Goal: Information Seeking & Learning: Find specific fact

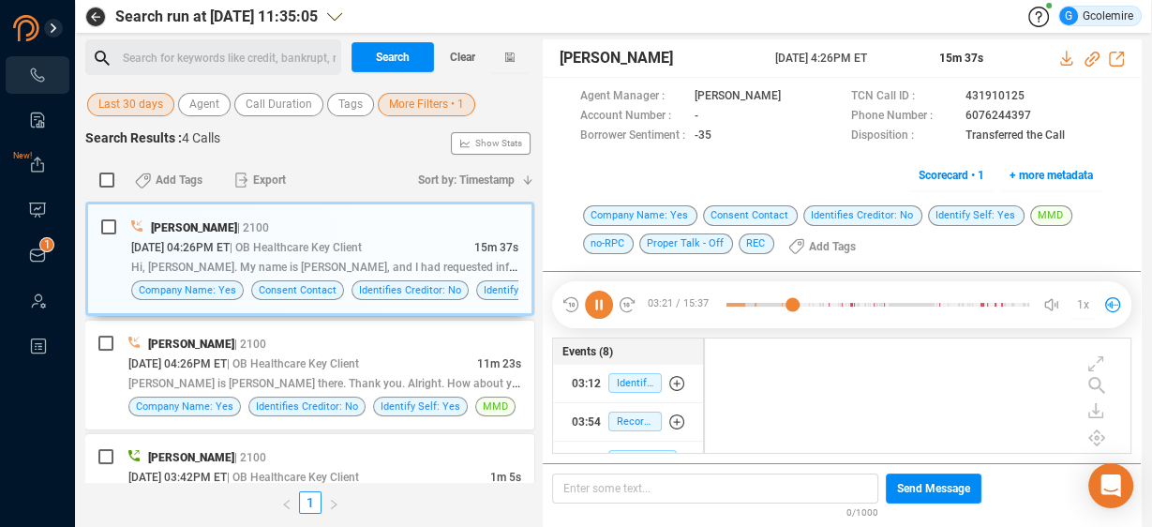
scroll to position [113, 416]
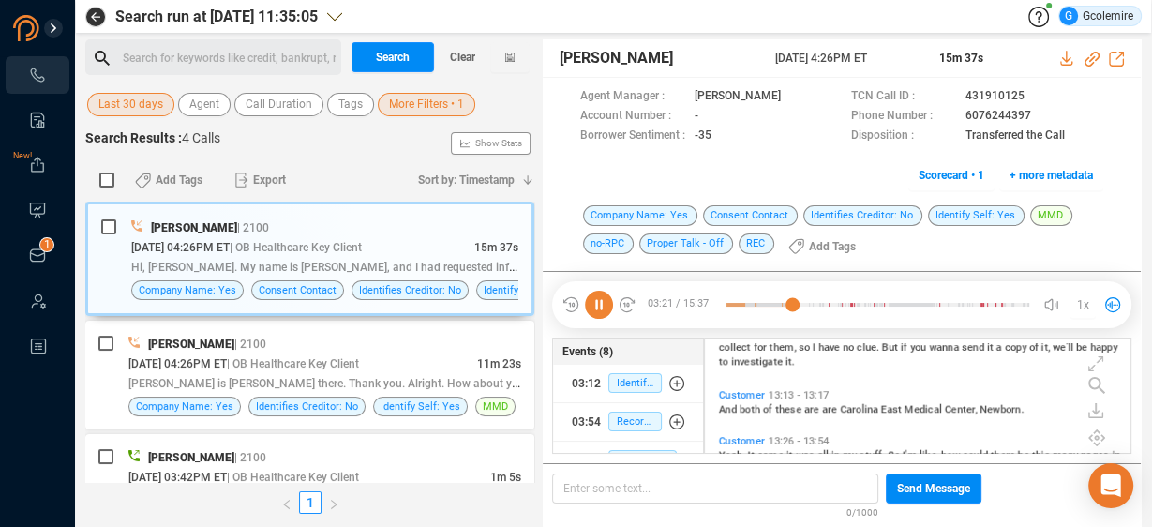
click at [260, 49] on div "Search for keywords like credit, bankrupt, record ﻿" at bounding box center [229, 58] width 213 height 28
click at [391, 101] on span "More Filters • 1" at bounding box center [426, 104] width 75 height 23
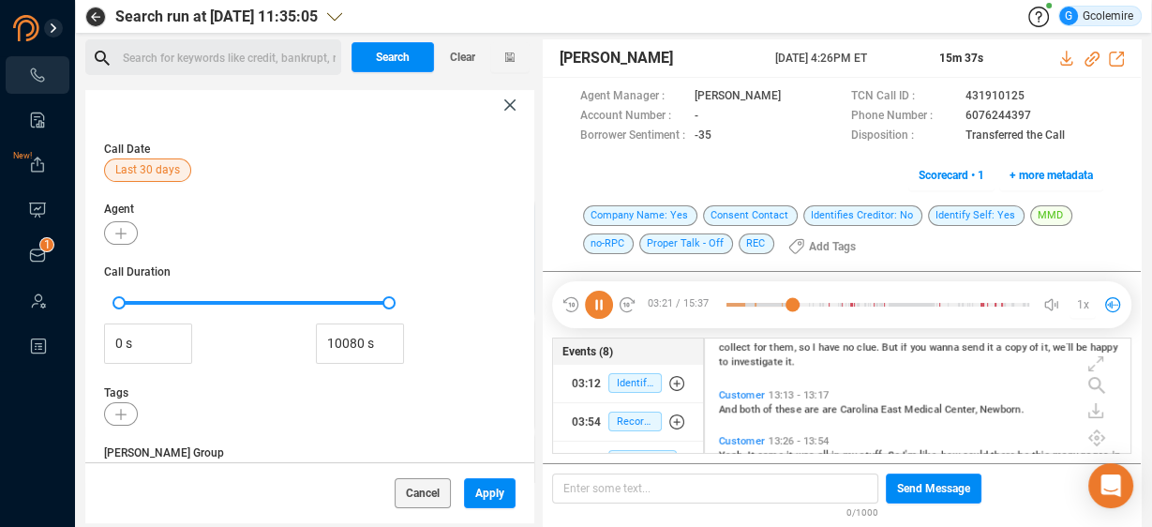
scroll to position [446, 0]
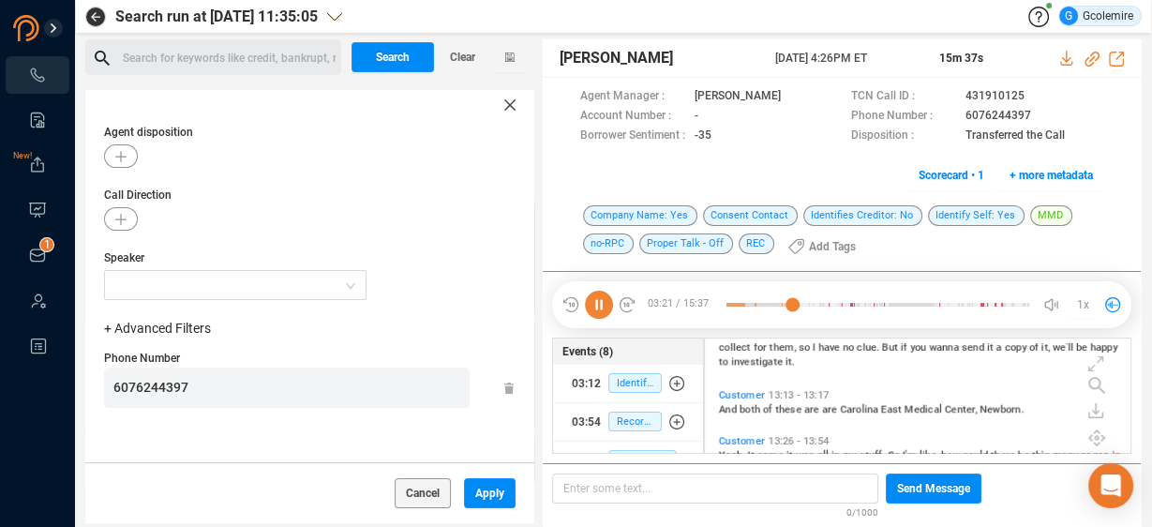
click at [509, 105] on icon at bounding box center [509, 104] width 11 height 11
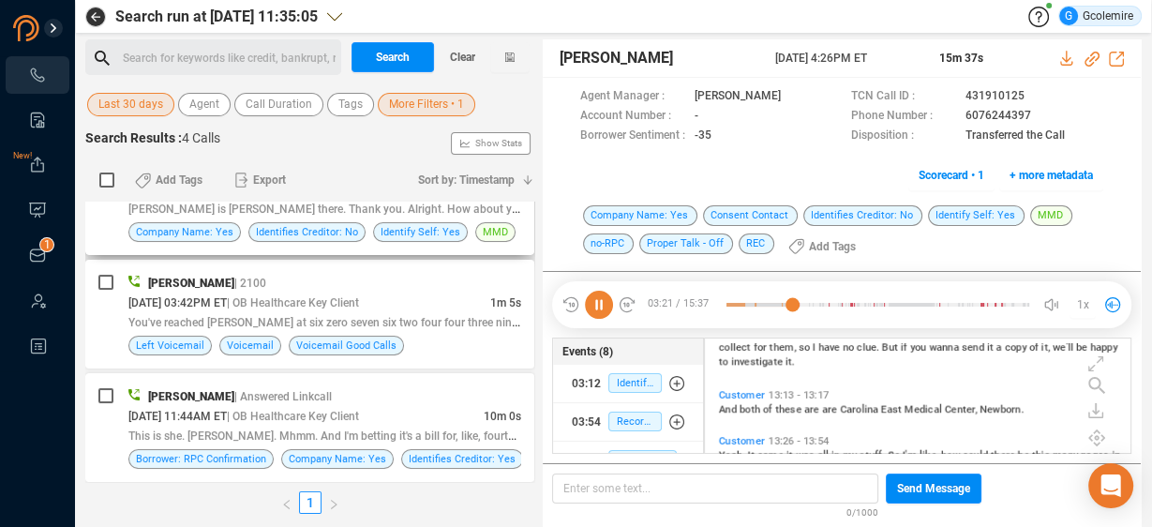
scroll to position [0, 0]
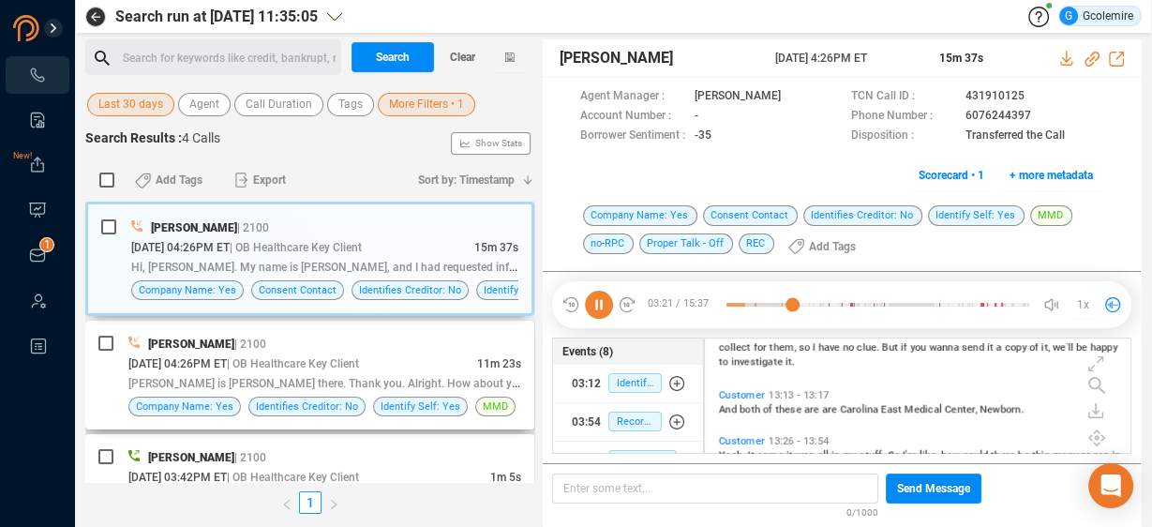
click at [439, 349] on div "[PERSON_NAME] | 2100" at bounding box center [324, 344] width 393 height 20
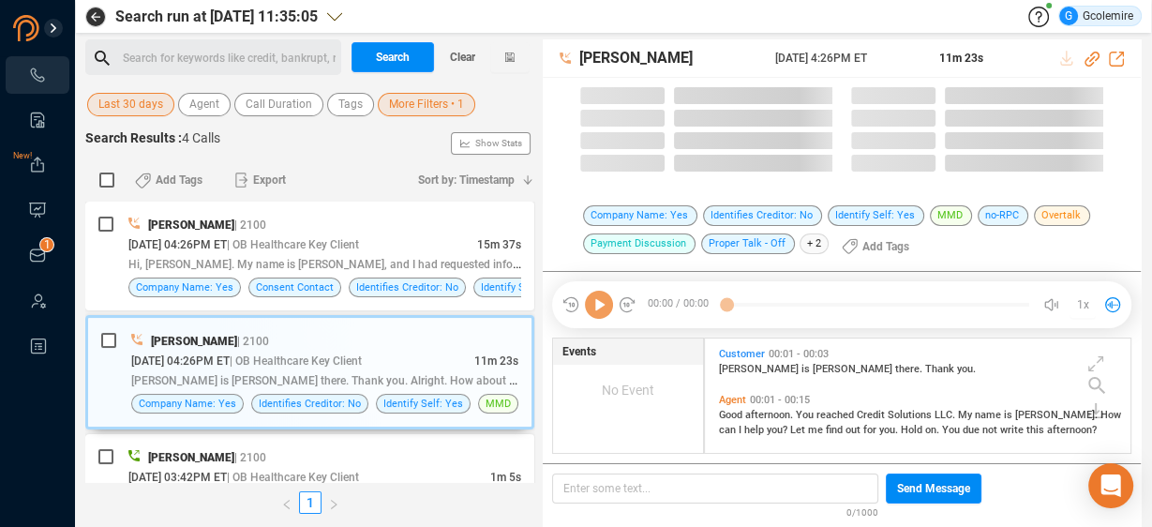
scroll to position [113, 416]
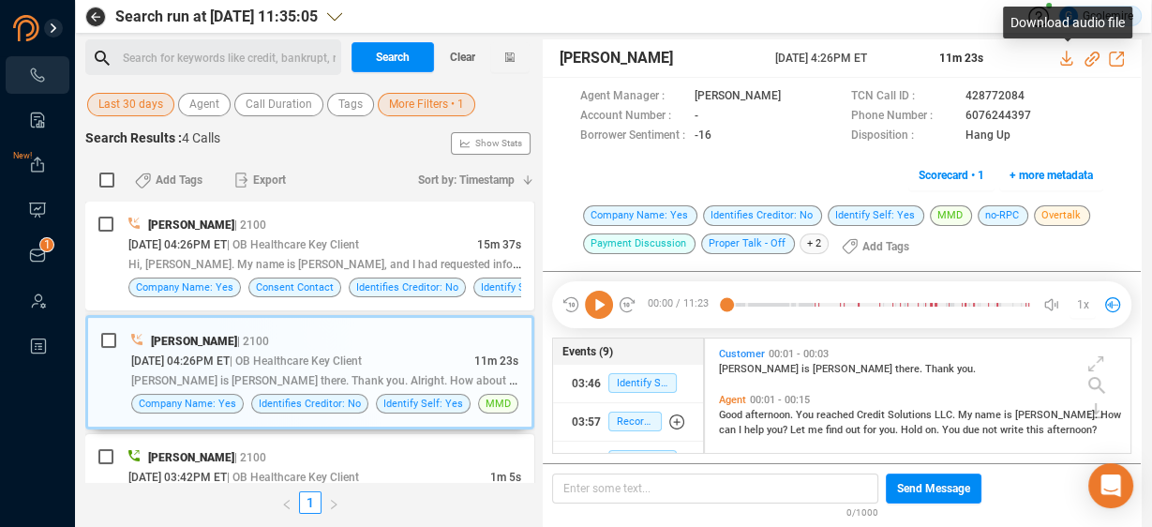
click at [1066, 61] on icon at bounding box center [1066, 58] width 12 height 15
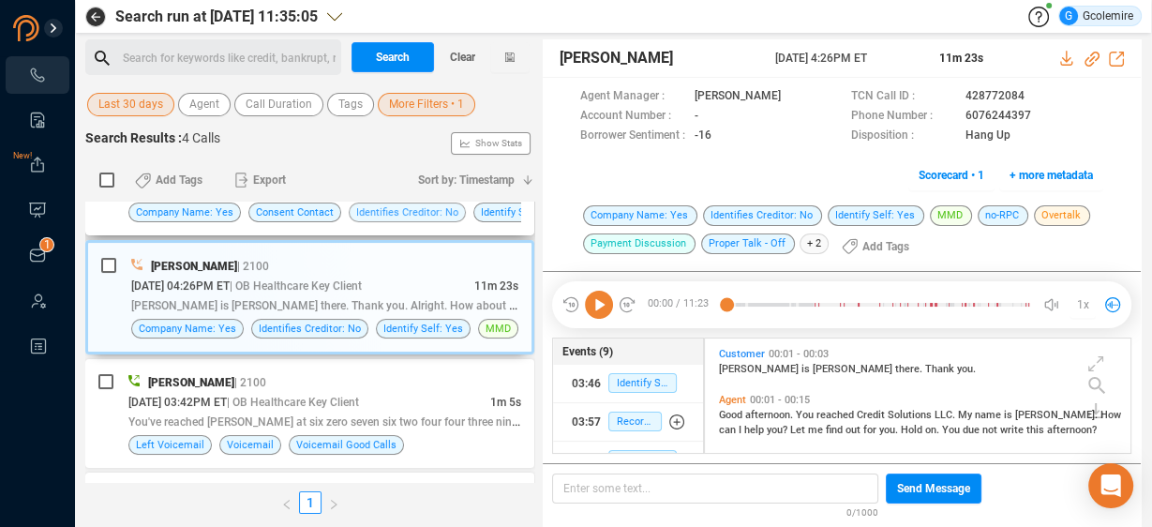
scroll to position [150, 0]
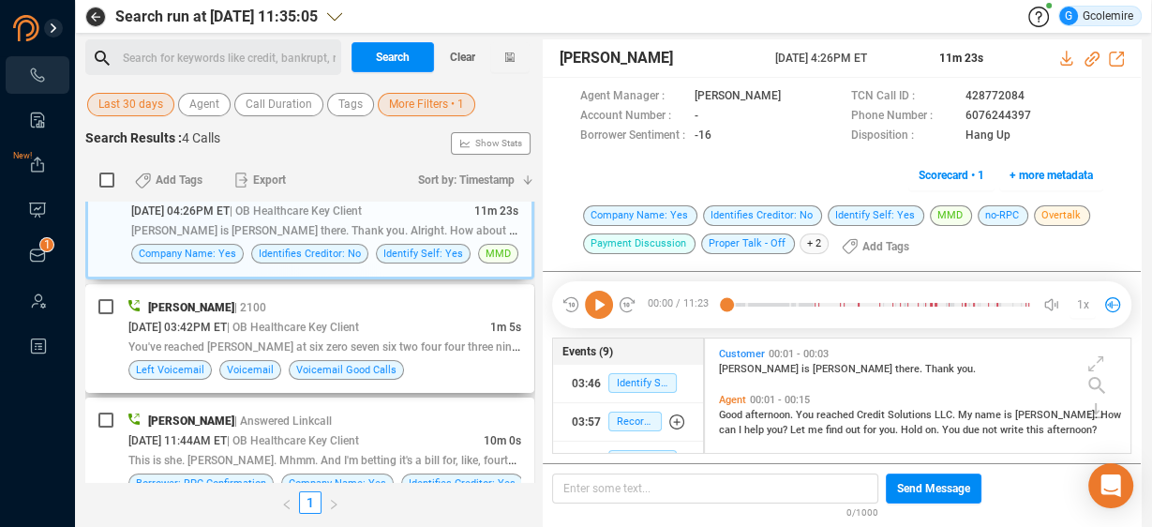
click at [438, 324] on div "[DATE] 03:42PM ET | OB Healthcare Key Client" at bounding box center [309, 327] width 362 height 20
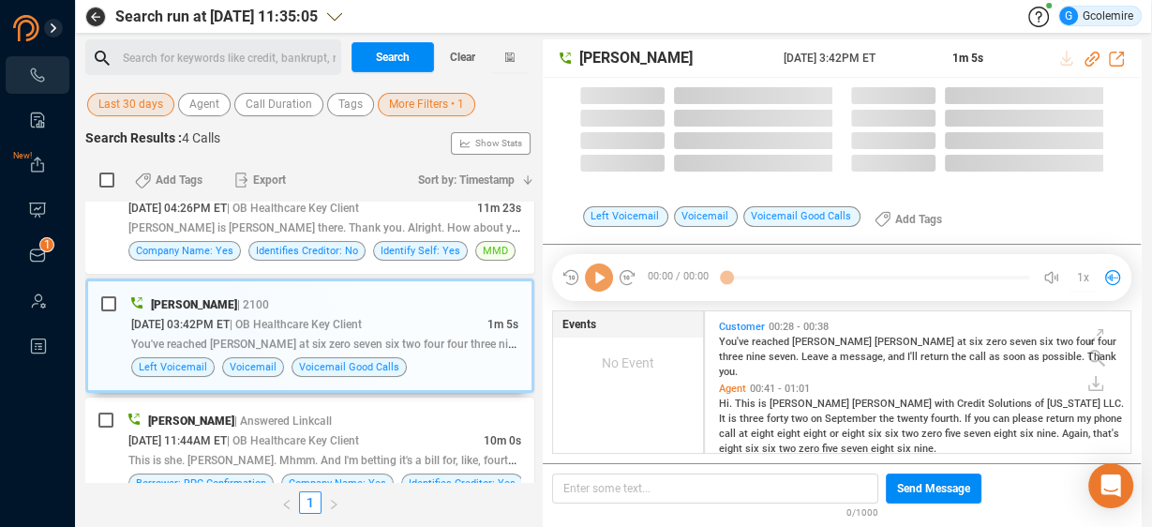
scroll to position [140, 416]
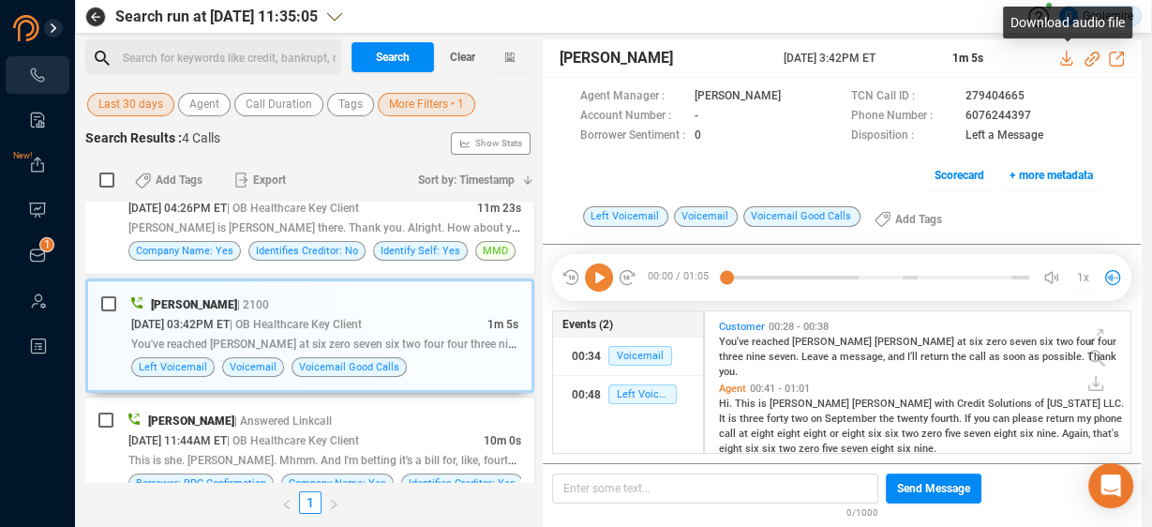
click at [1066, 60] on icon at bounding box center [1066, 58] width 12 height 15
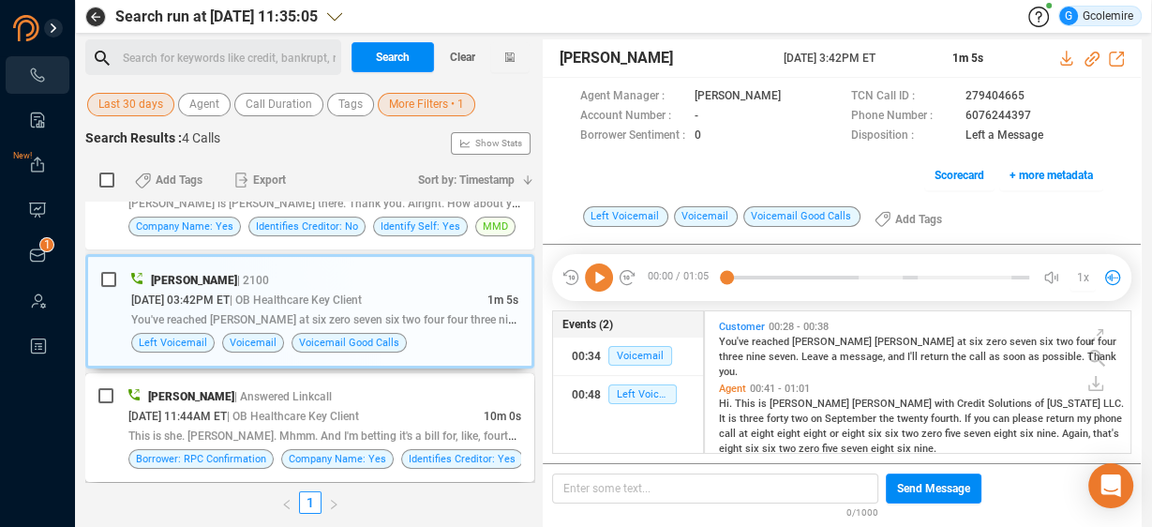
click at [448, 412] on div "[DATE] 11:44AM ET | OB Healthcare Key Client" at bounding box center [305, 416] width 355 height 20
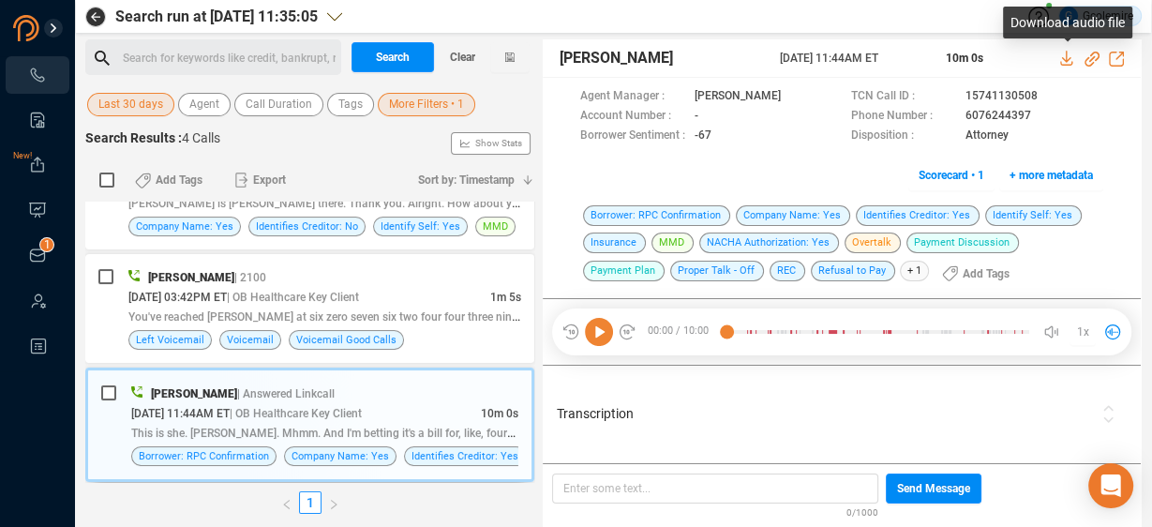
click at [1068, 57] on icon at bounding box center [1067, 58] width 15 height 15
click at [425, 102] on span "More Filters • 1" at bounding box center [426, 104] width 75 height 23
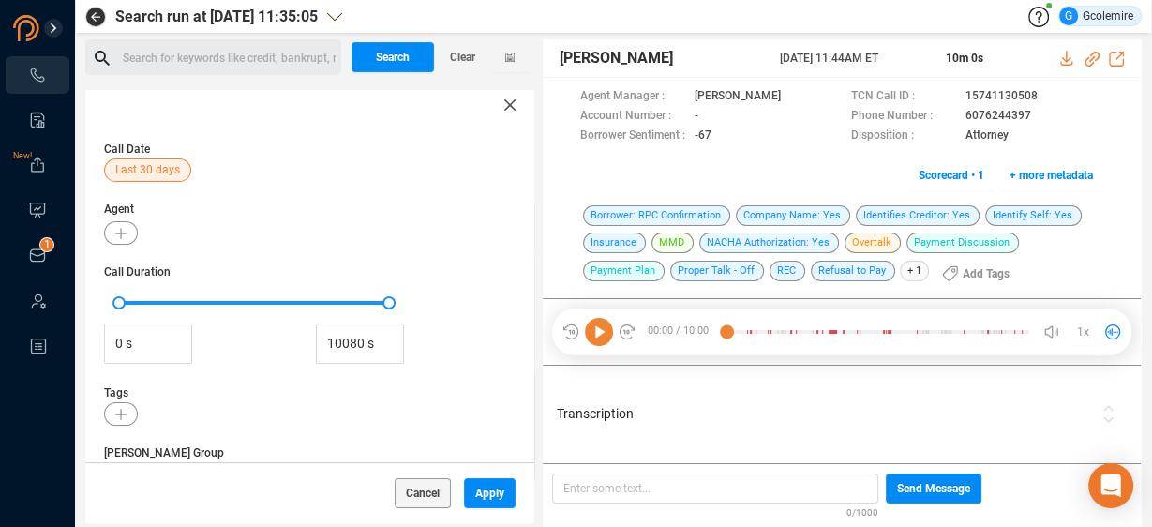
scroll to position [446, 0]
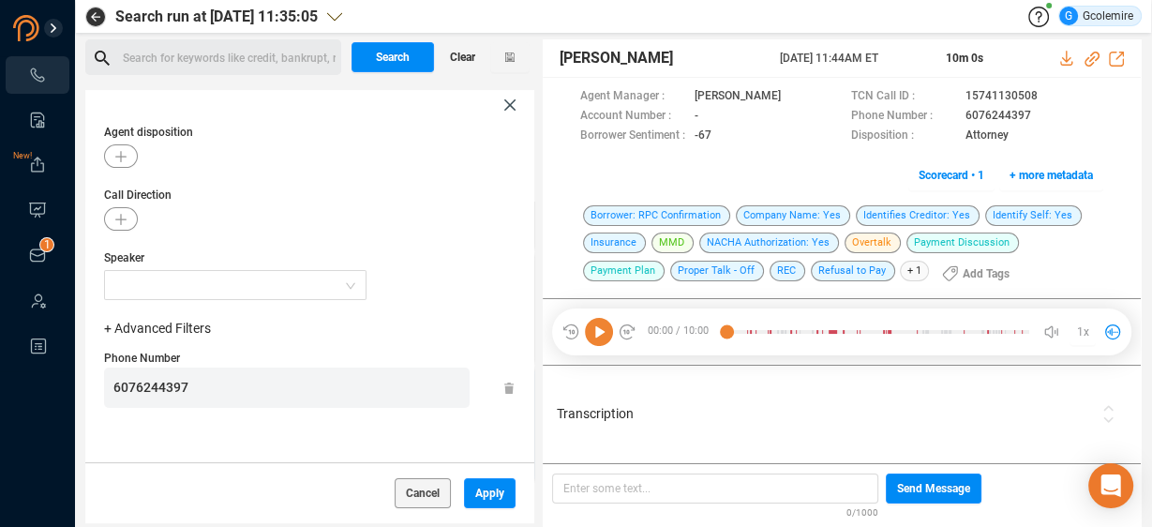
click at [461, 54] on span "Clear" at bounding box center [462, 57] width 25 height 30
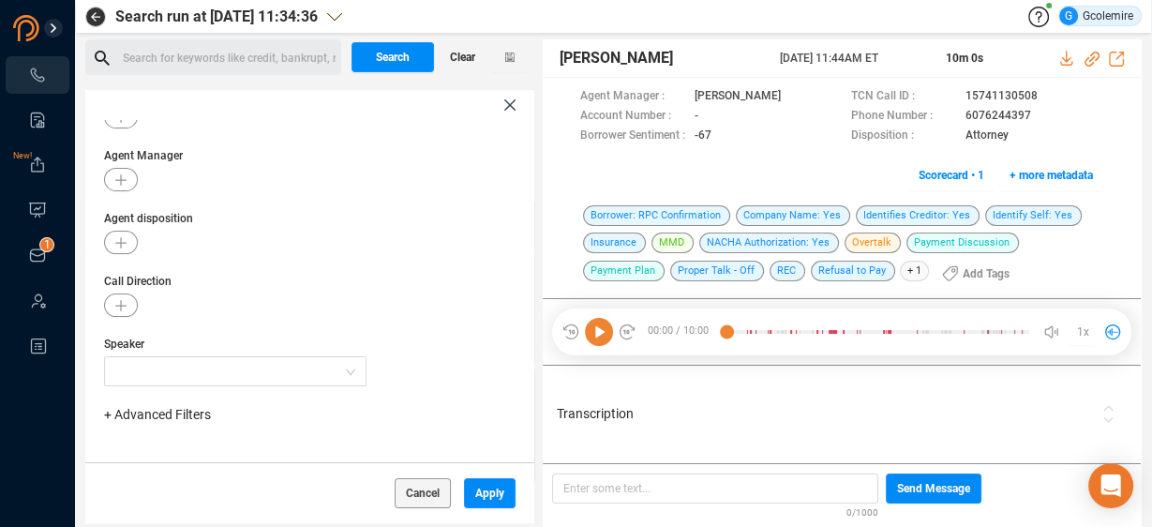
scroll to position [358, 0]
click at [139, 414] on span "+ Advanced Filters" at bounding box center [157, 416] width 107 height 15
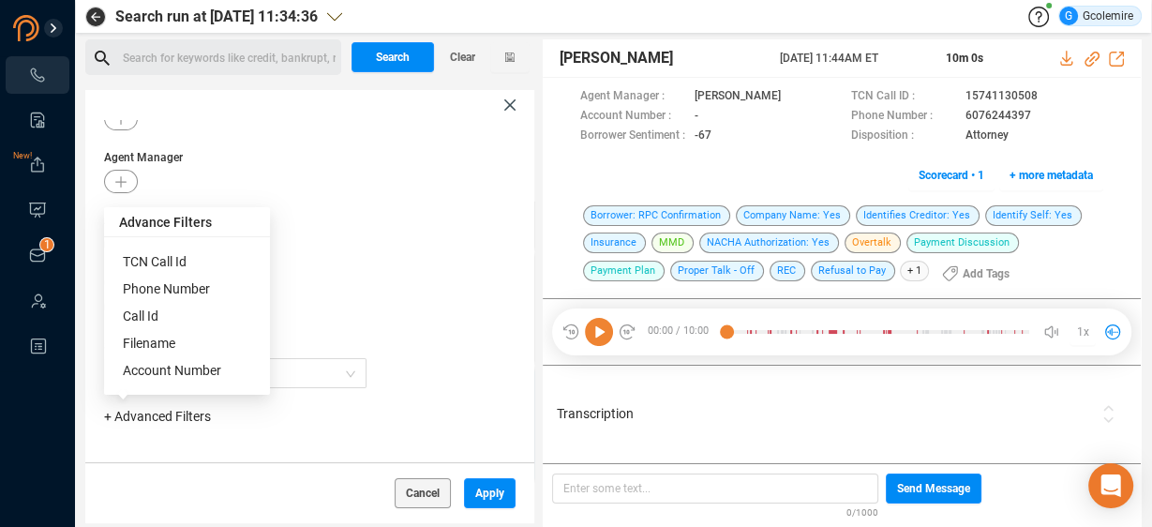
click at [156, 291] on span "Phone Number" at bounding box center [166, 288] width 87 height 15
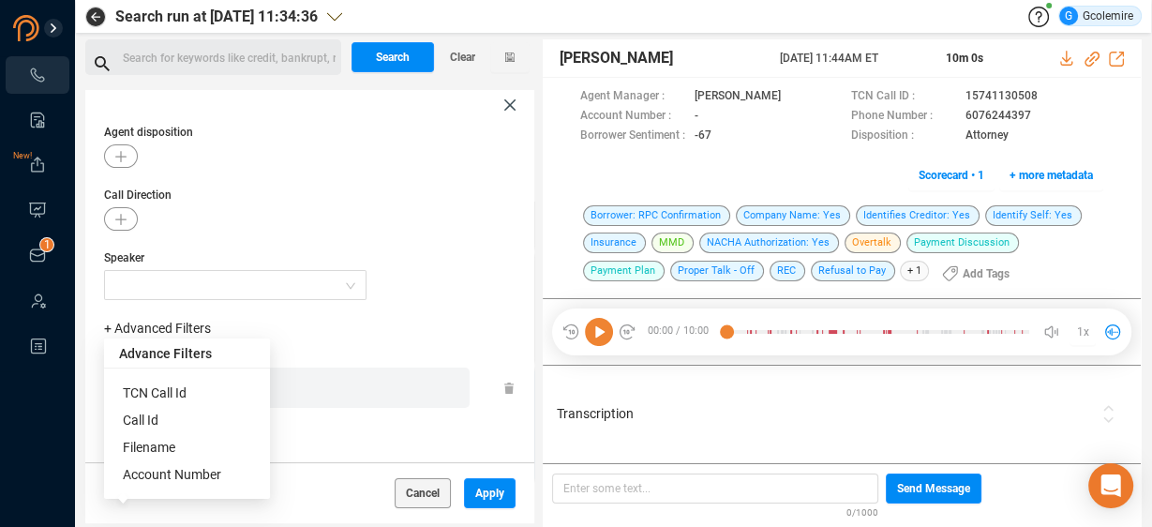
click at [358, 389] on div "Enter a comma separated list ﻿" at bounding box center [291, 388] width 356 height 40
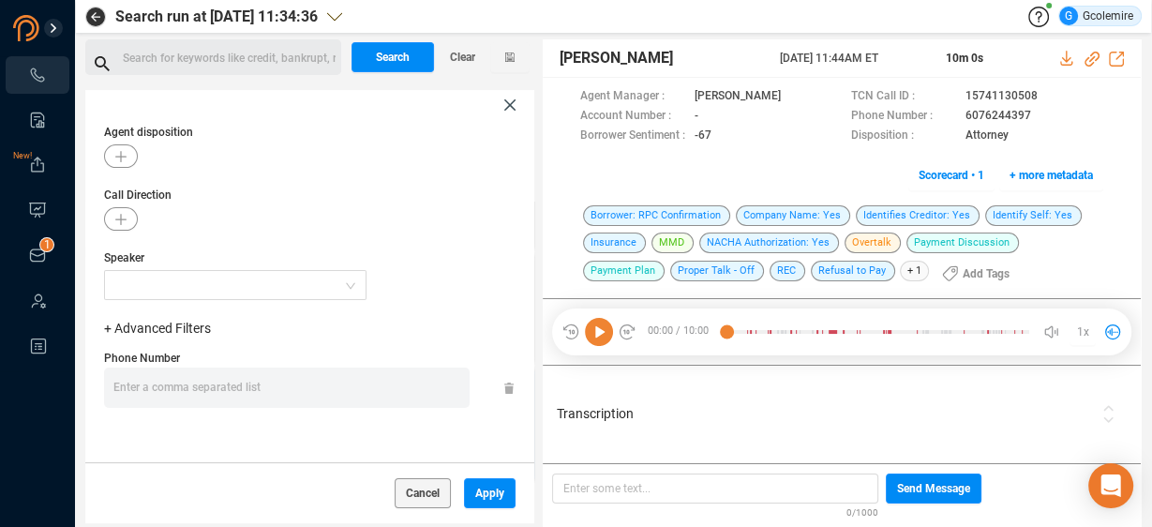
click at [358, 389] on div "Enter a comma separated list ﻿" at bounding box center [291, 388] width 356 height 40
click at [154, 383] on div "Enter a comma separated list ﻿" at bounding box center [291, 388] width 356 height 40
click at [489, 494] on span "Apply" at bounding box center [489, 493] width 29 height 30
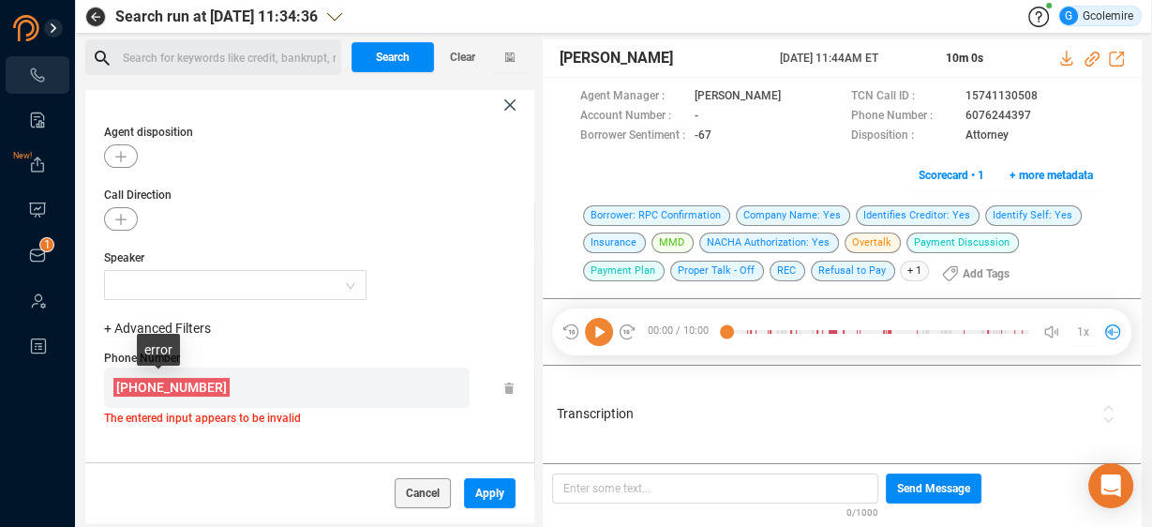
click at [164, 389] on span "[PHONE_NUMBER]" at bounding box center [171, 387] width 111 height 15
click at [210, 384] on div "6062735289" at bounding box center [291, 388] width 356 height 40
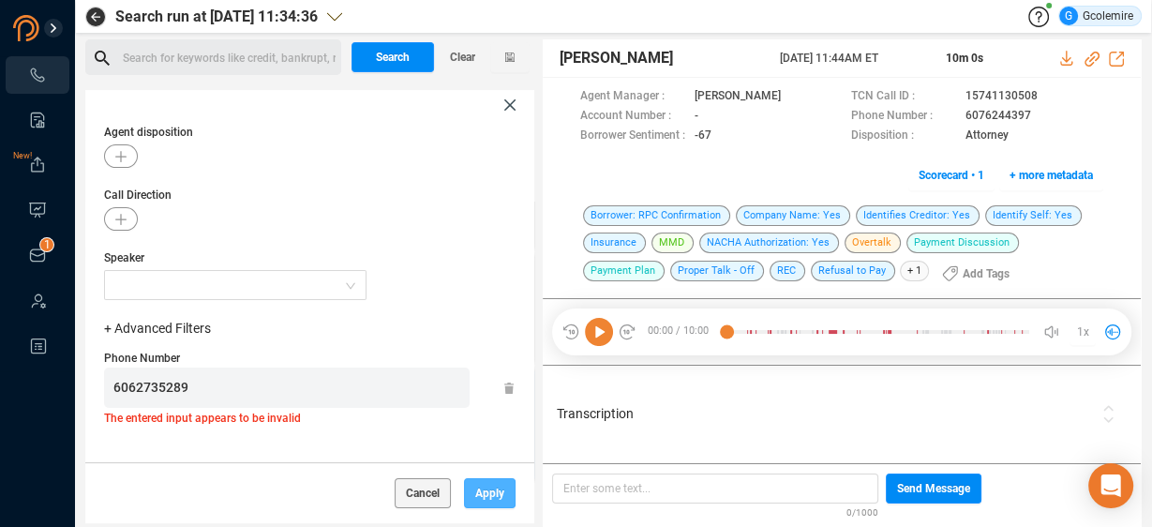
click at [479, 491] on span "Apply" at bounding box center [489, 493] width 29 height 30
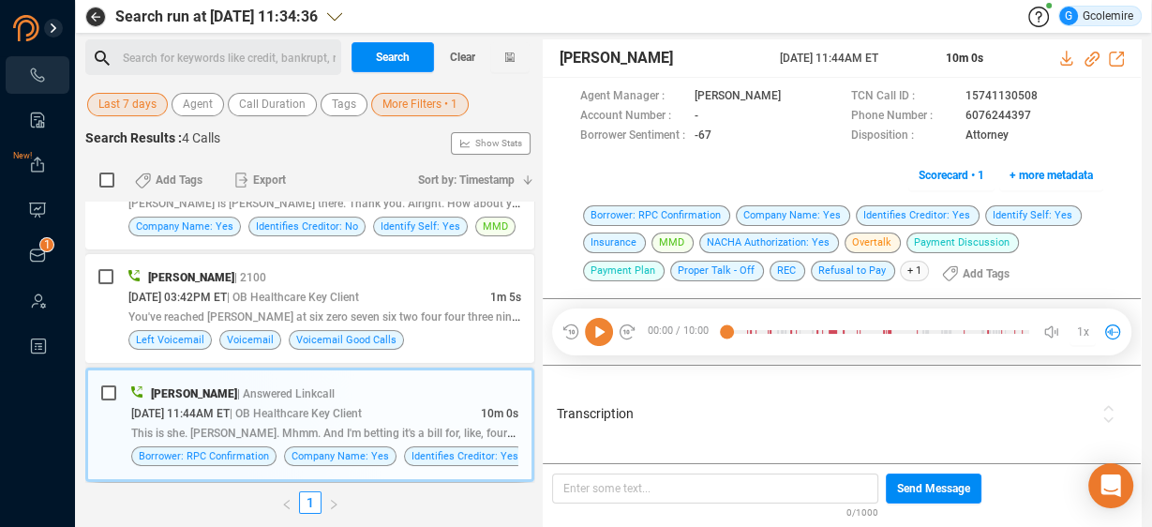
click at [120, 108] on span "Last 7 days" at bounding box center [127, 104] width 58 height 23
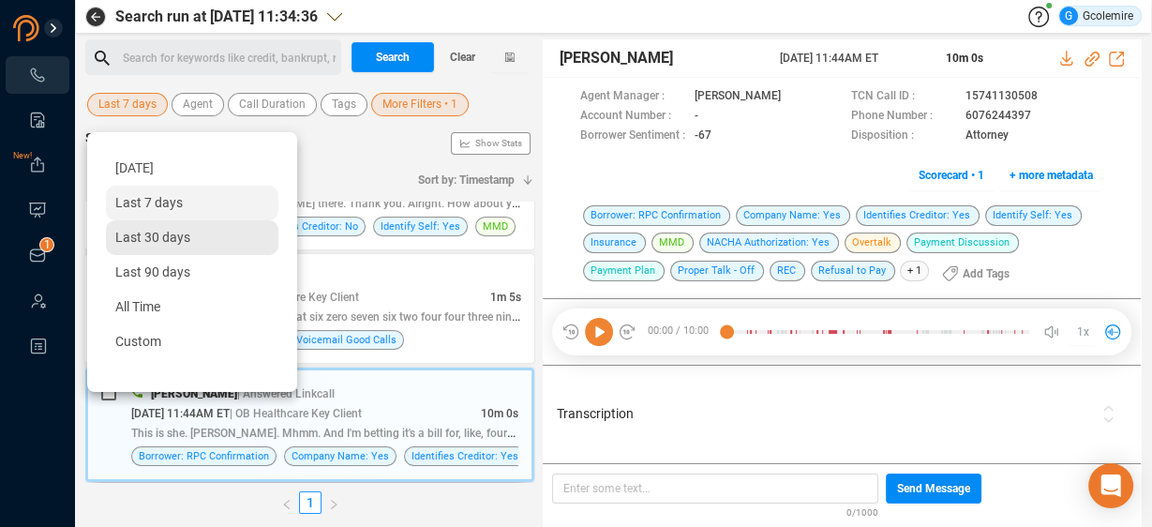
click at [143, 234] on span "Last 30 days" at bounding box center [152, 237] width 75 height 15
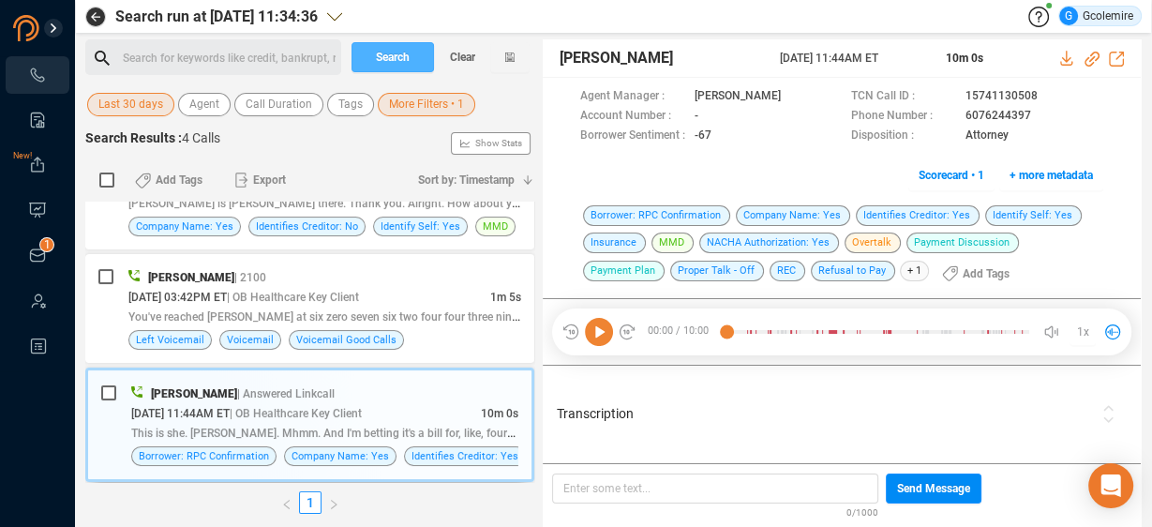
click at [382, 47] on span "Search" at bounding box center [393, 57] width 34 height 30
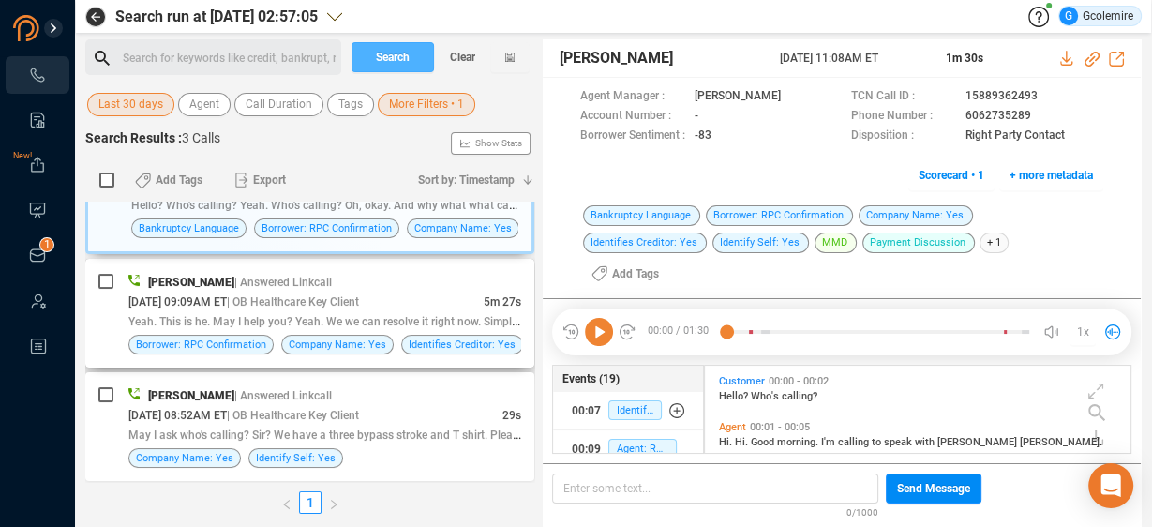
scroll to position [0, 0]
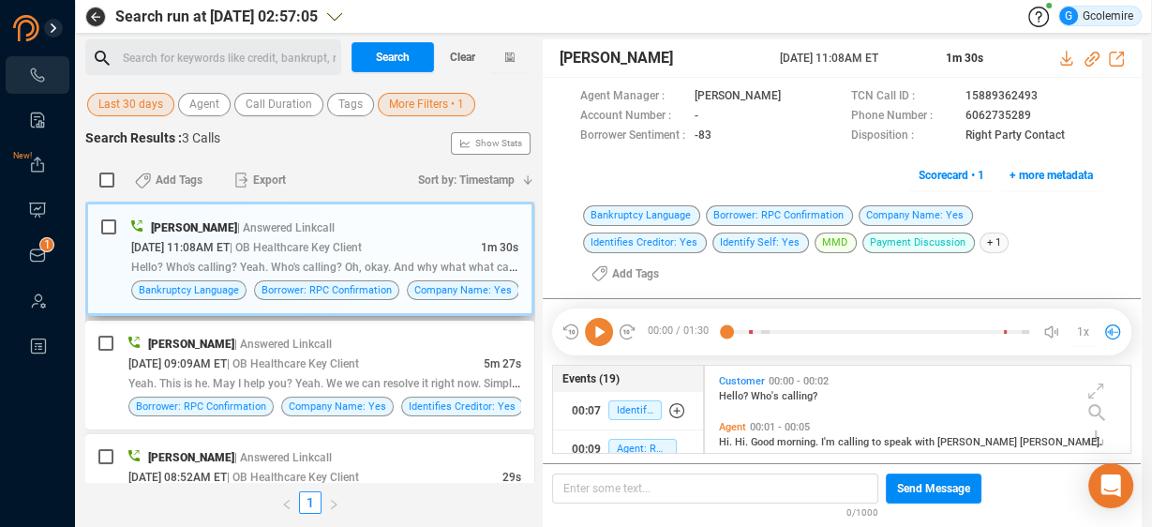
click at [346, 261] on span "Hello? Who's calling? Yeah. Who's calling? Oh, okay. And why what what can I do…" at bounding box center [414, 266] width 566 height 15
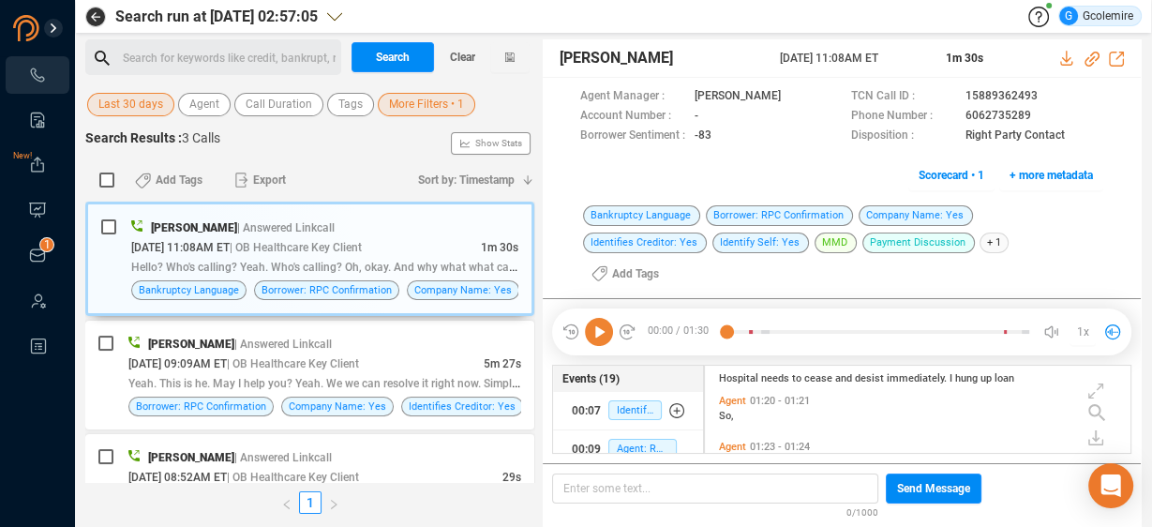
scroll to position [540, 0]
